Goal: Transaction & Acquisition: Purchase product/service

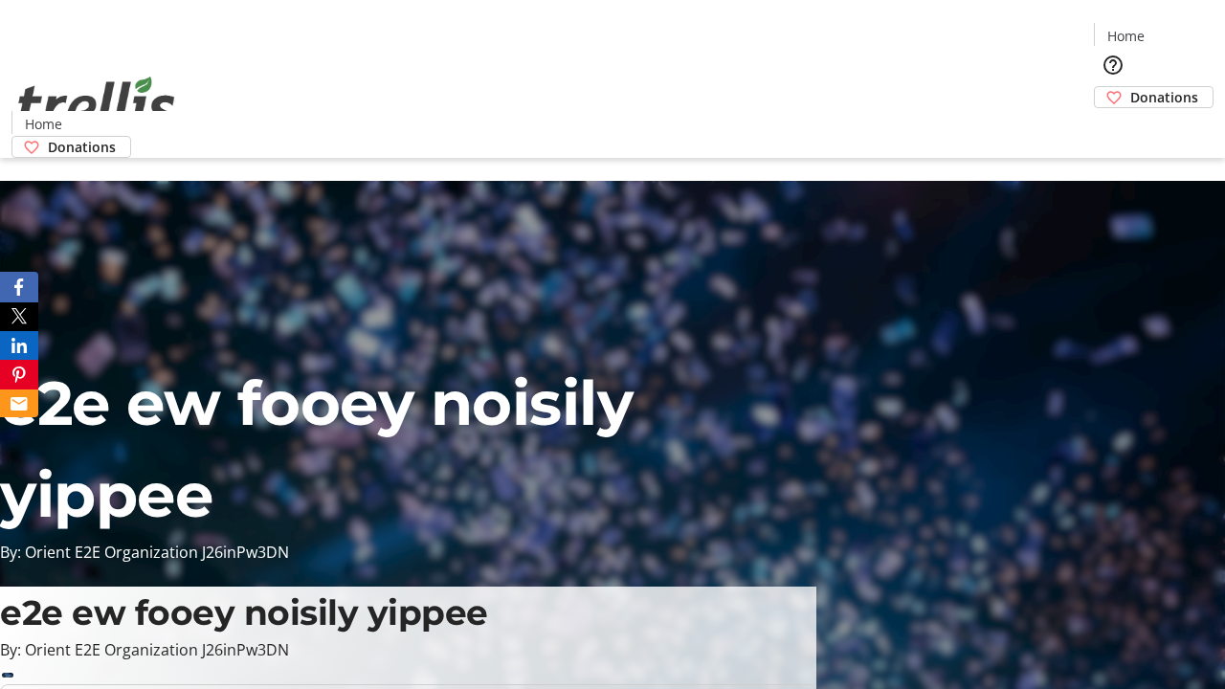
click at [1130, 87] on span "Donations" at bounding box center [1164, 97] width 68 height 20
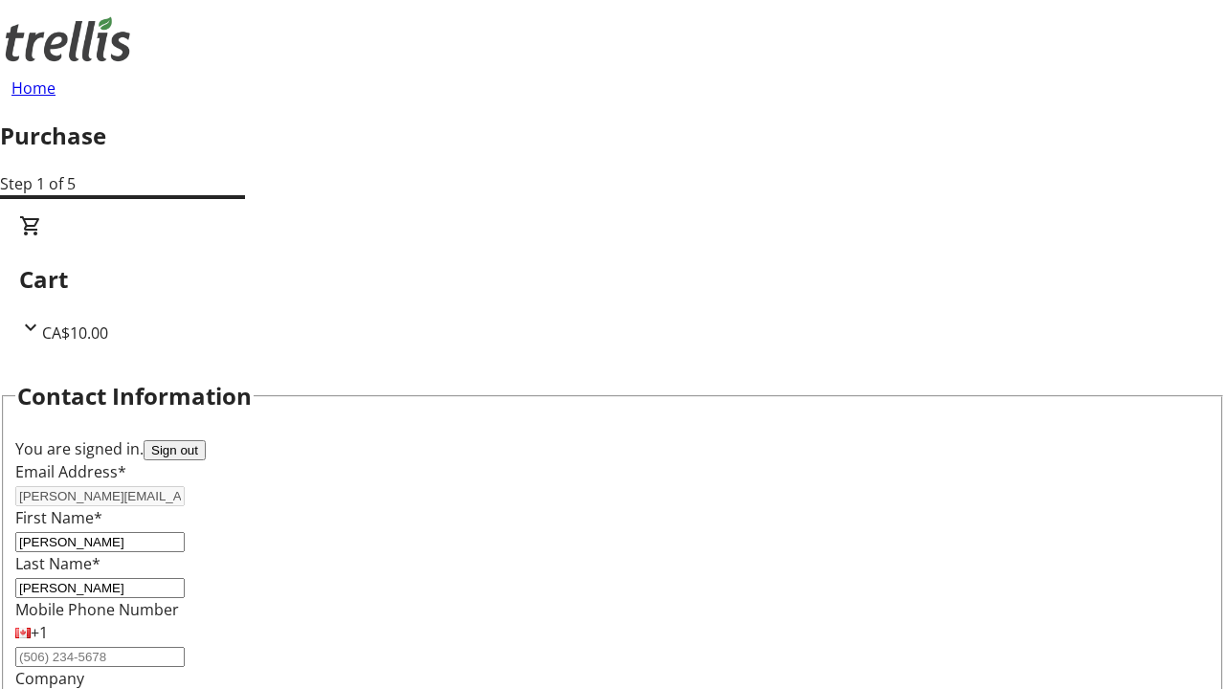
select select "CA"
select select "BC"
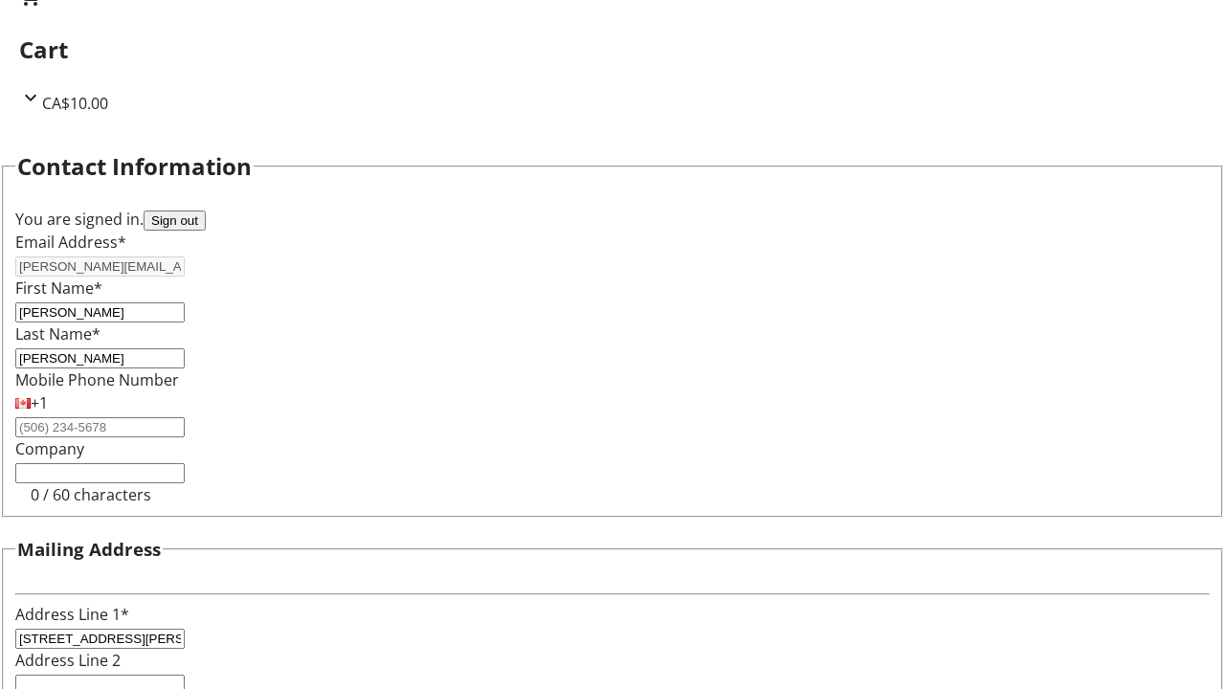
type input "Kelowna"
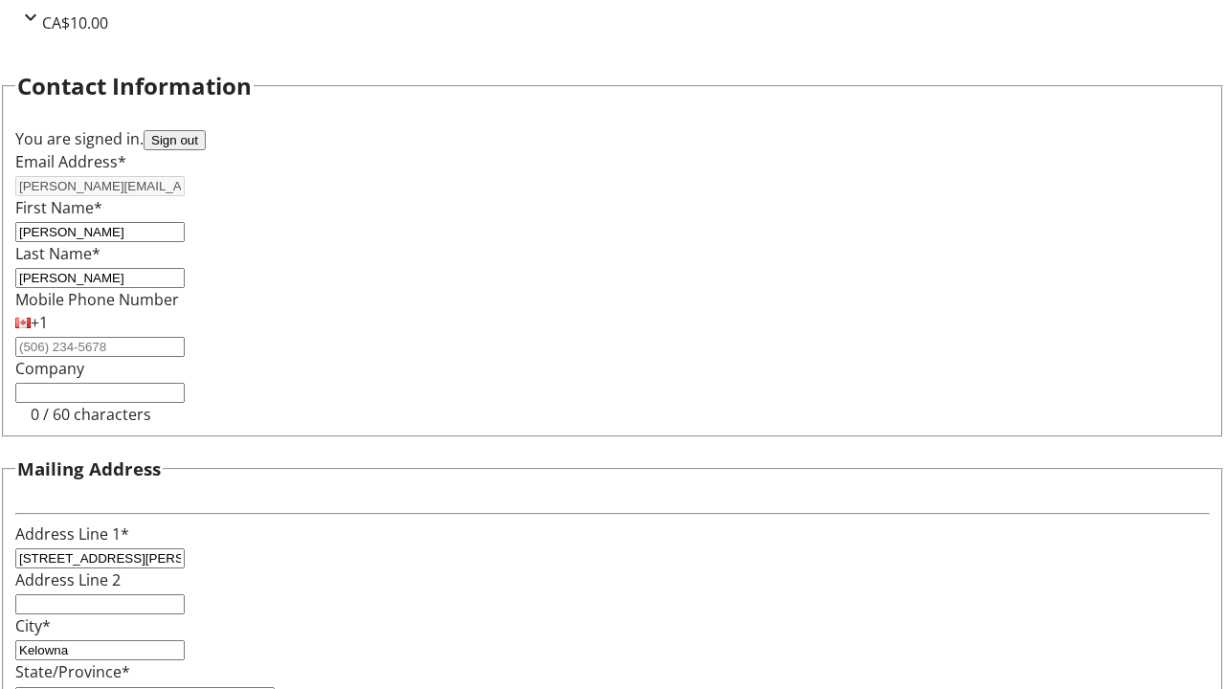
type input "V1Y 0C2"
